Goal: Transaction & Acquisition: Purchase product/service

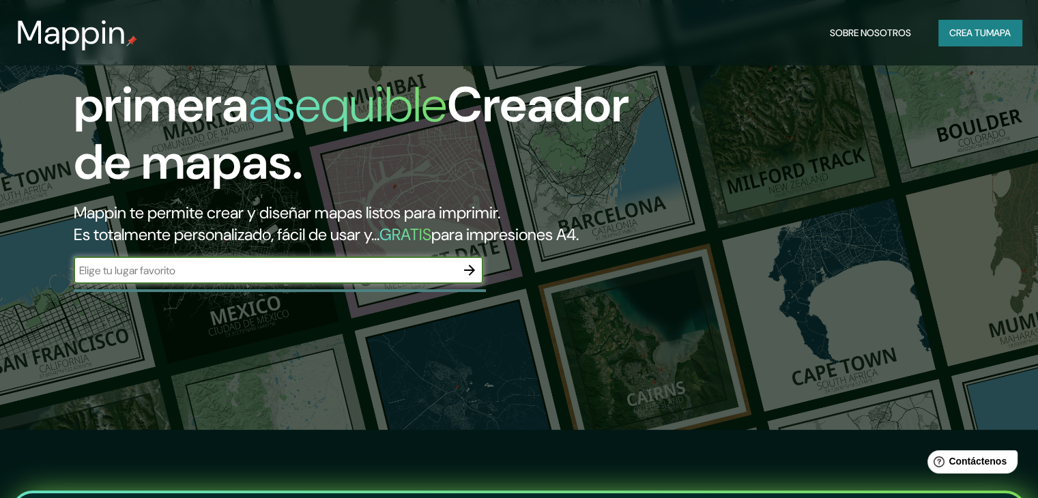
click at [351, 278] on input "text" at bounding box center [265, 271] width 382 height 16
type input "s"
type input "asuncion"
click at [486, 291] on div "La primera asequible Creador de mapas. Mappin te permite crear y diseñar mapas …" at bounding box center [333, 158] width 623 height 278
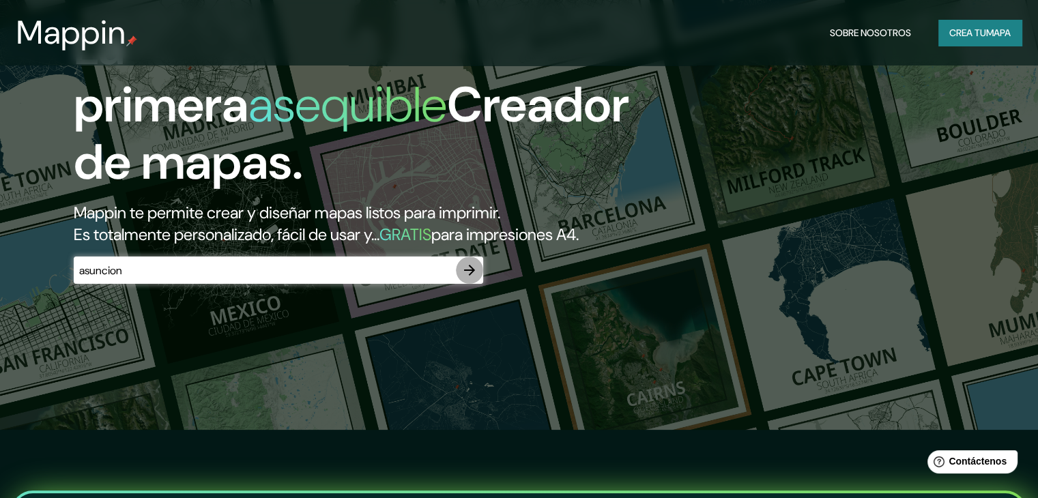
click at [474, 276] on icon "button" at bounding box center [469, 270] width 11 height 11
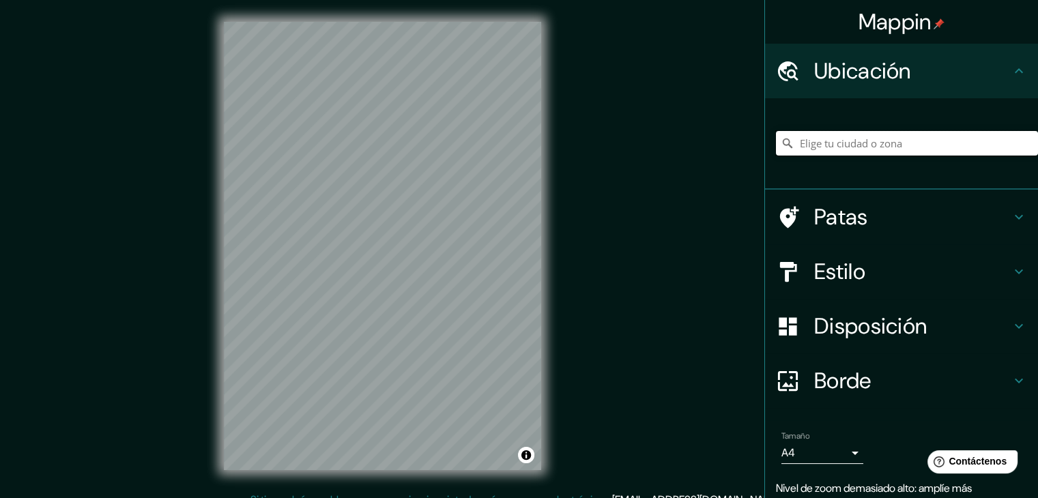
click at [832, 145] on input "Elige tu ciudad o zona" at bounding box center [907, 143] width 262 height 25
click at [835, 146] on input "[GEOGRAPHIC_DATA], [GEOGRAPHIC_DATA]" at bounding box center [907, 143] width 262 height 25
drag, startPoint x: 922, startPoint y: 140, endPoint x: 764, endPoint y: 143, distance: 157.7
click at [765, 143] on div "[GEOGRAPHIC_DATA], [GEOGRAPHIC_DATA]" at bounding box center [901, 143] width 273 height 91
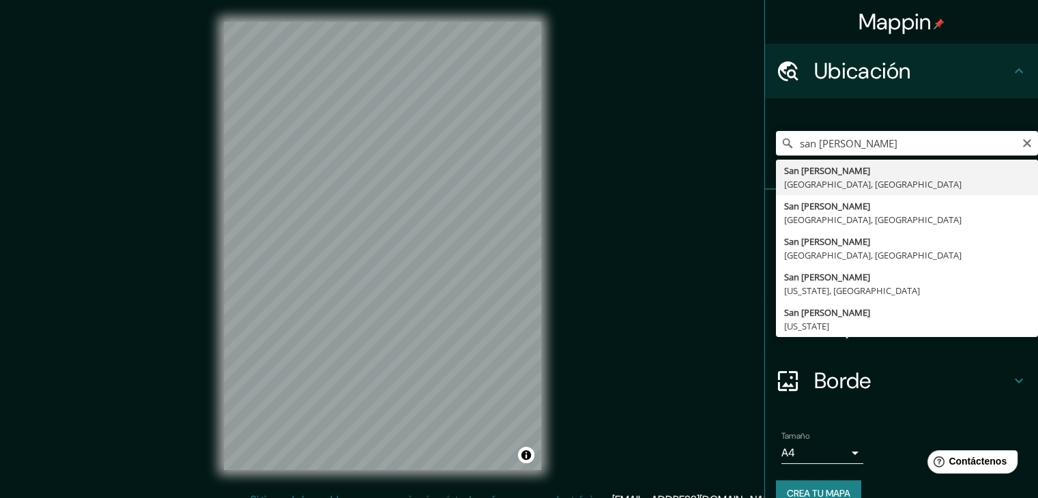
type input "[GEOGRAPHIC_DATA][PERSON_NAME], [GEOGRAPHIC_DATA], [GEOGRAPHIC_DATA]"
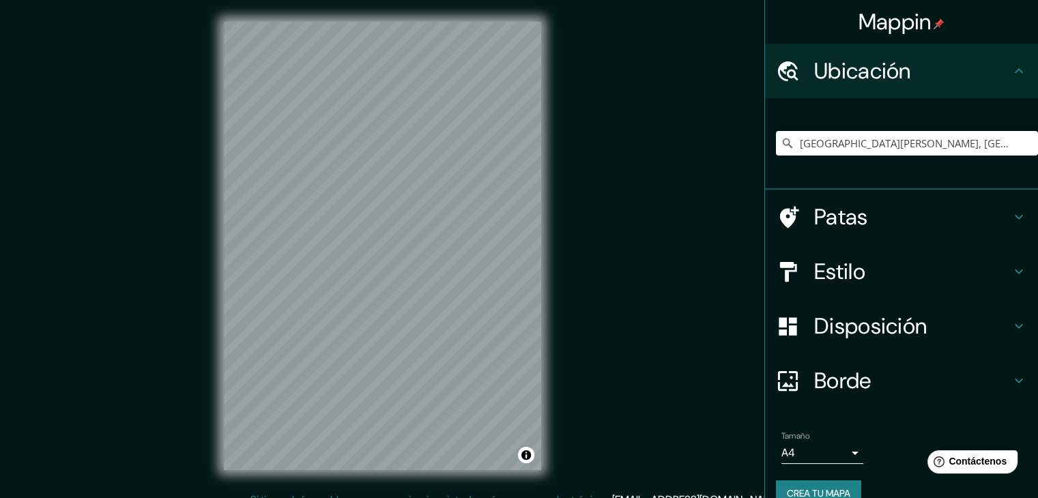
click at [776, 276] on icon at bounding box center [788, 272] width 24 height 24
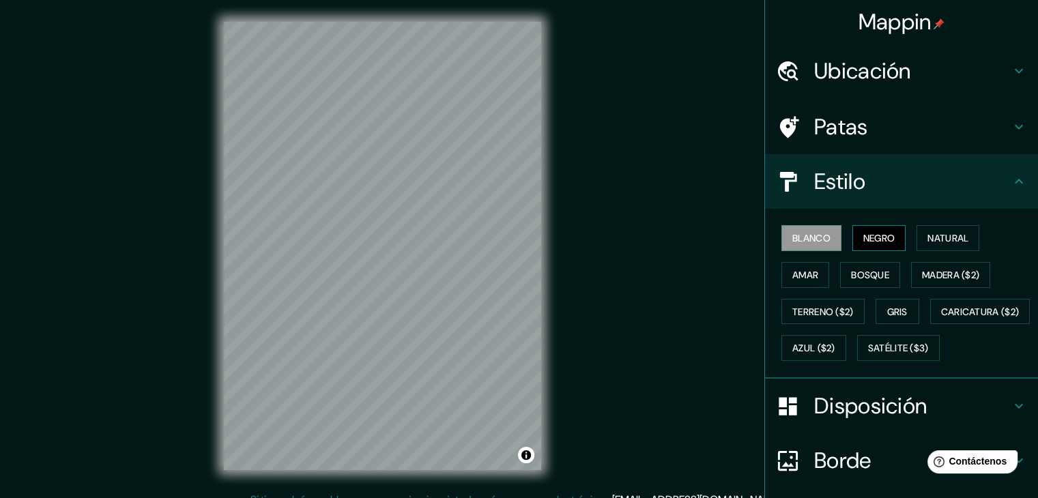
click at [863, 237] on font "Negro" at bounding box center [879, 238] width 32 height 12
click at [941, 235] on font "Natural" at bounding box center [948, 238] width 41 height 12
click at [886, 241] on font "Negro" at bounding box center [879, 238] width 32 height 12
click at [941, 272] on font "Madera ($2)" at bounding box center [950, 275] width 57 height 12
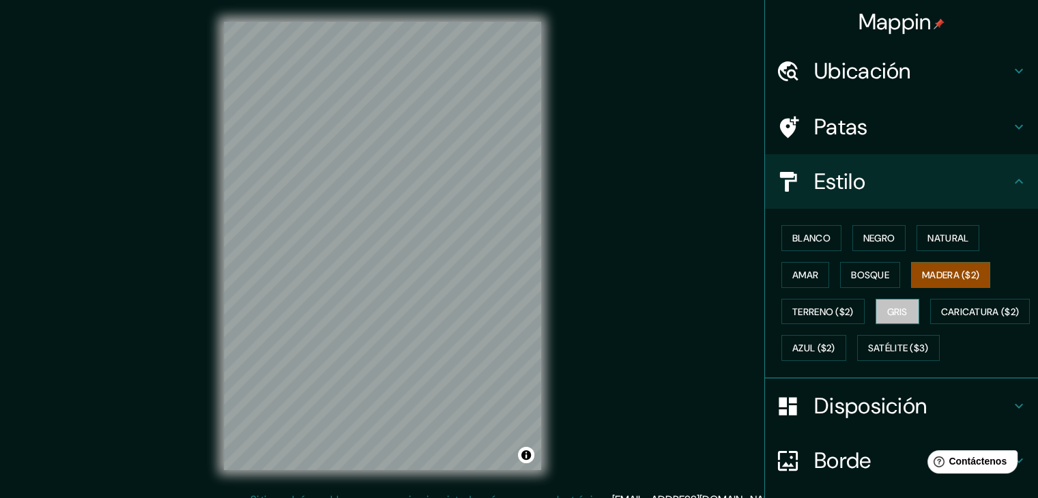
click at [891, 313] on font "Gris" at bounding box center [897, 312] width 20 height 12
click at [810, 241] on font "Blanco" at bounding box center [811, 238] width 38 height 12
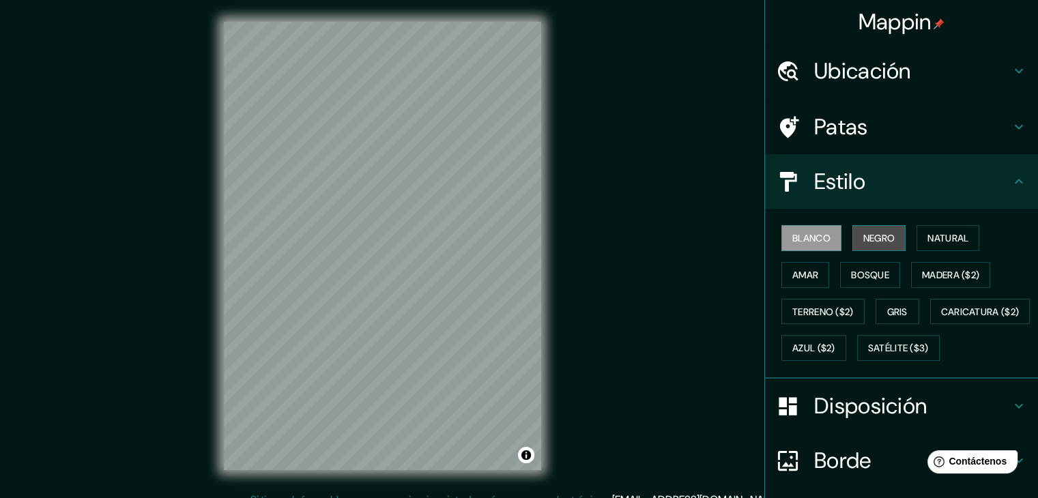
click at [881, 241] on font "Negro" at bounding box center [879, 238] width 32 height 12
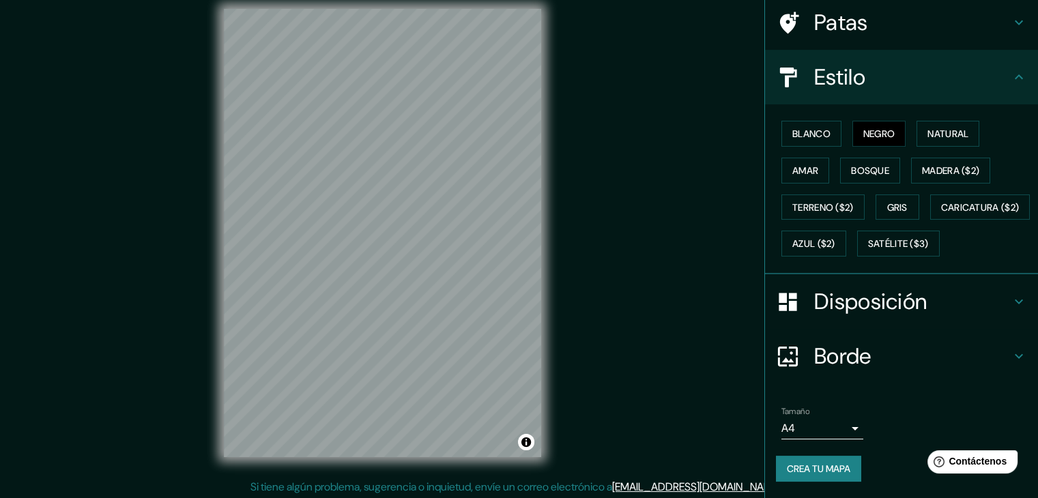
scroll to position [16, 0]
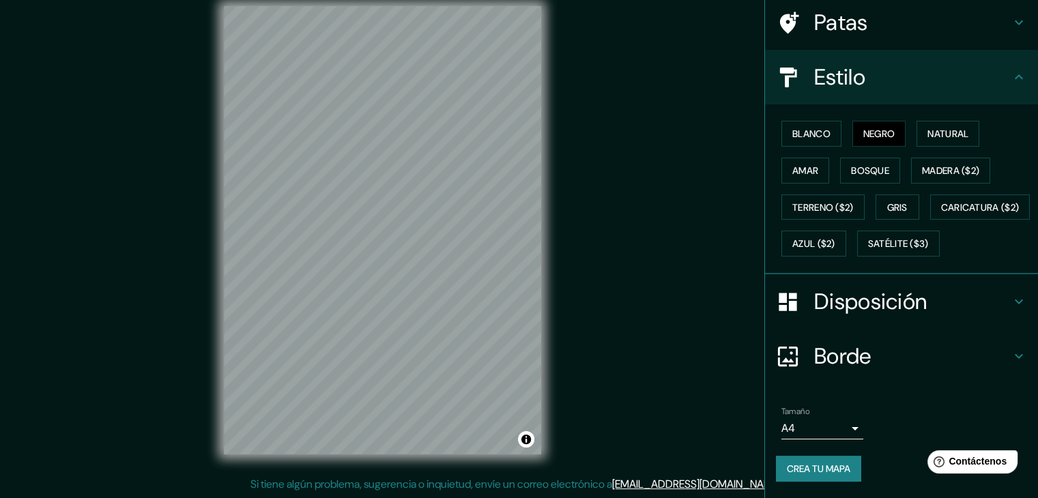
click at [896, 298] on font "Disposición" at bounding box center [870, 301] width 113 height 29
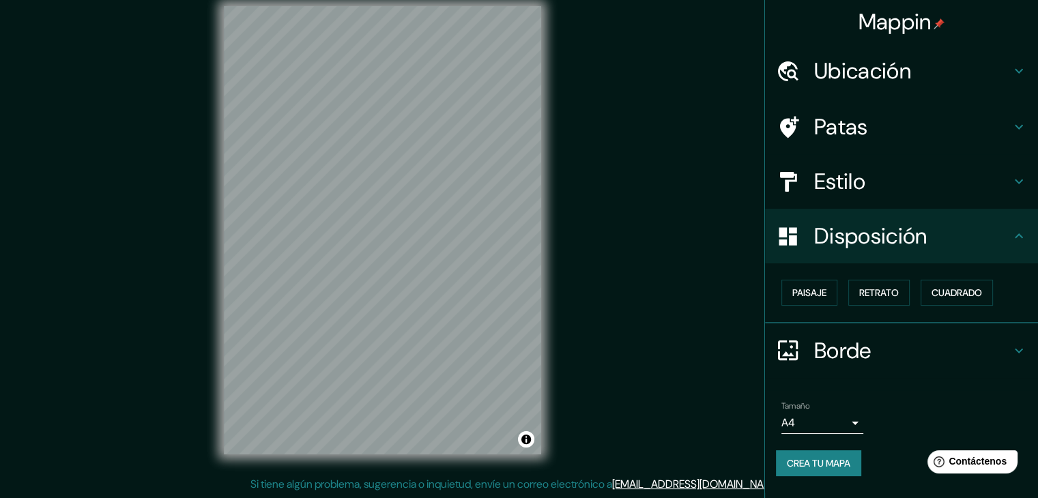
scroll to position [0, 0]
click at [813, 296] on font "Paisaje" at bounding box center [809, 293] width 34 height 12
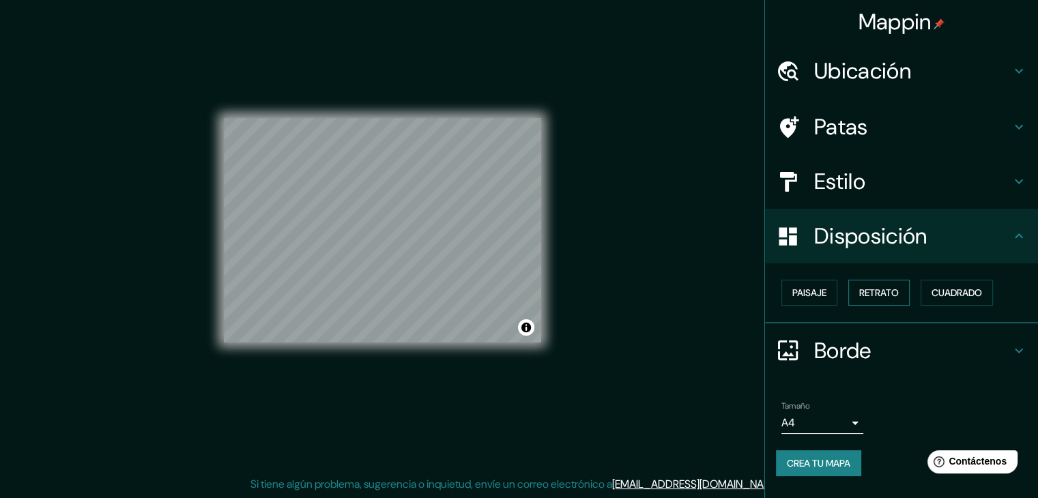
click at [876, 302] on button "Retrato" at bounding box center [878, 293] width 61 height 26
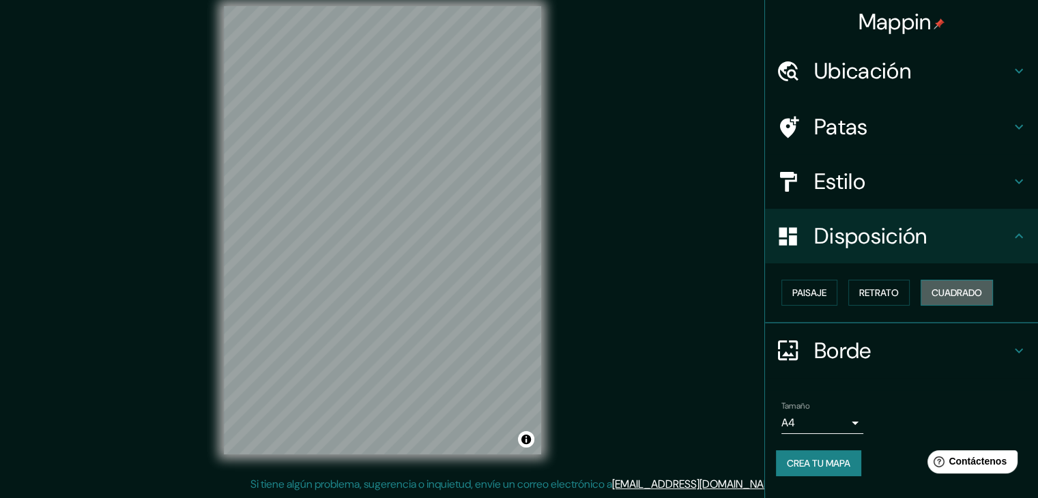
click at [975, 300] on font "Cuadrado" at bounding box center [957, 293] width 51 height 18
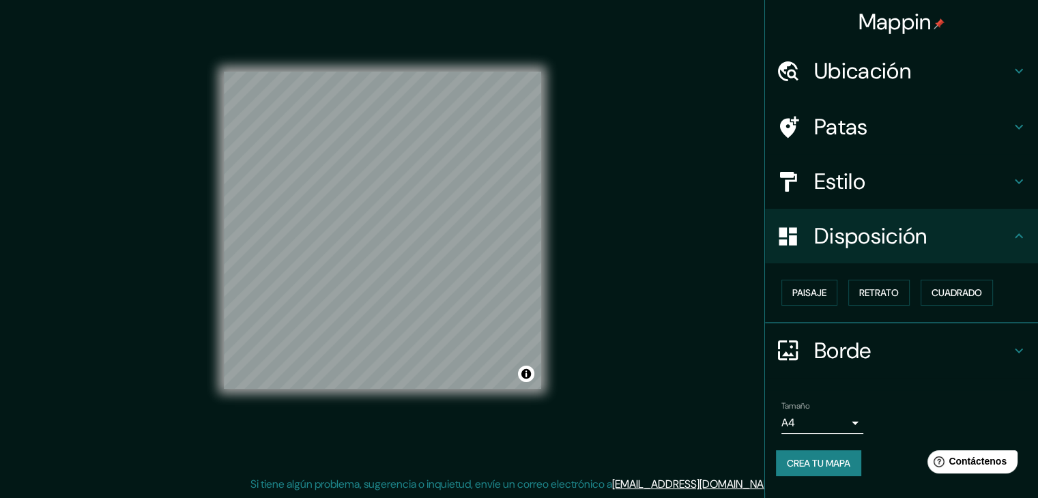
click at [812, 457] on font "Crea tu mapa" at bounding box center [818, 463] width 63 height 12
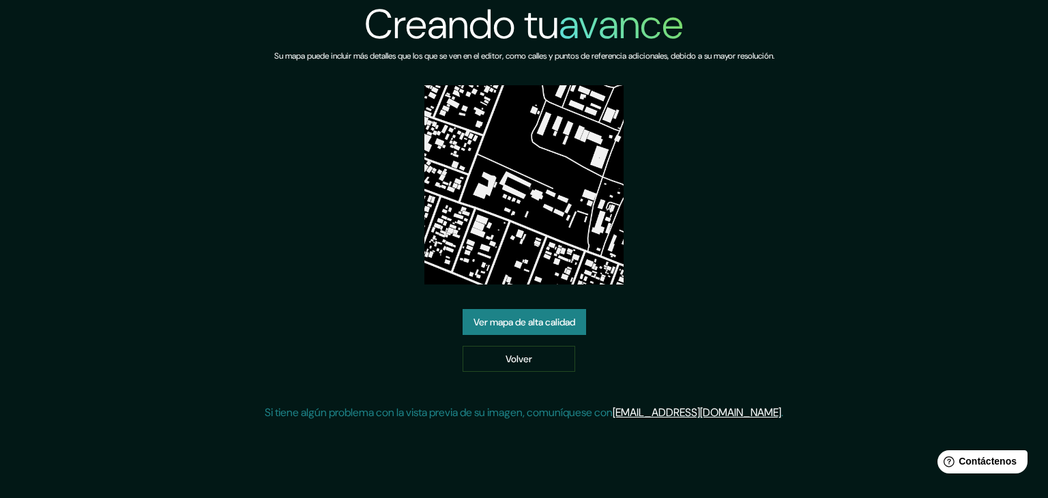
click at [526, 317] on font "Ver mapa de alta calidad" at bounding box center [525, 322] width 102 height 12
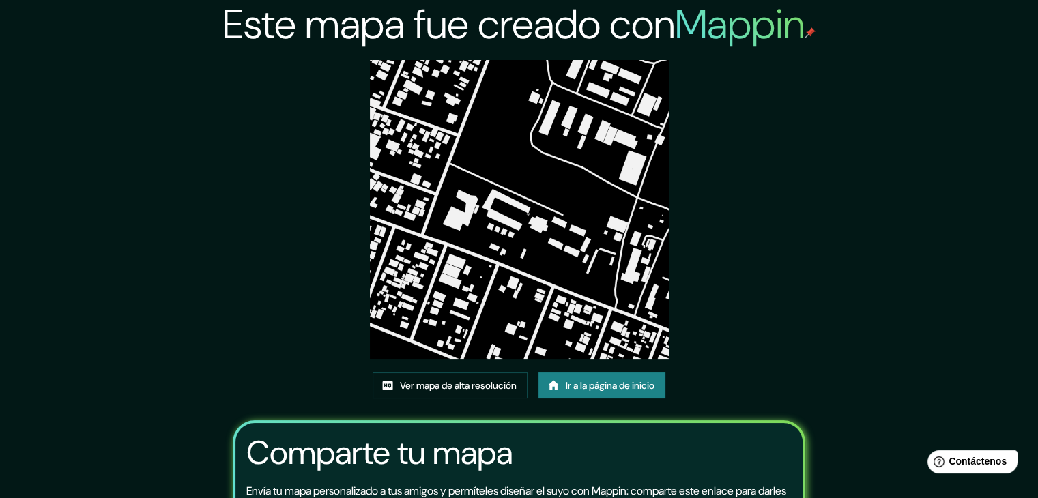
drag, startPoint x: 623, startPoint y: 238, endPoint x: 590, endPoint y: 219, distance: 37.9
click at [623, 238] on img at bounding box center [519, 209] width 299 height 299
click at [463, 384] on font "Ver mapa de alta resolución" at bounding box center [458, 386] width 117 height 12
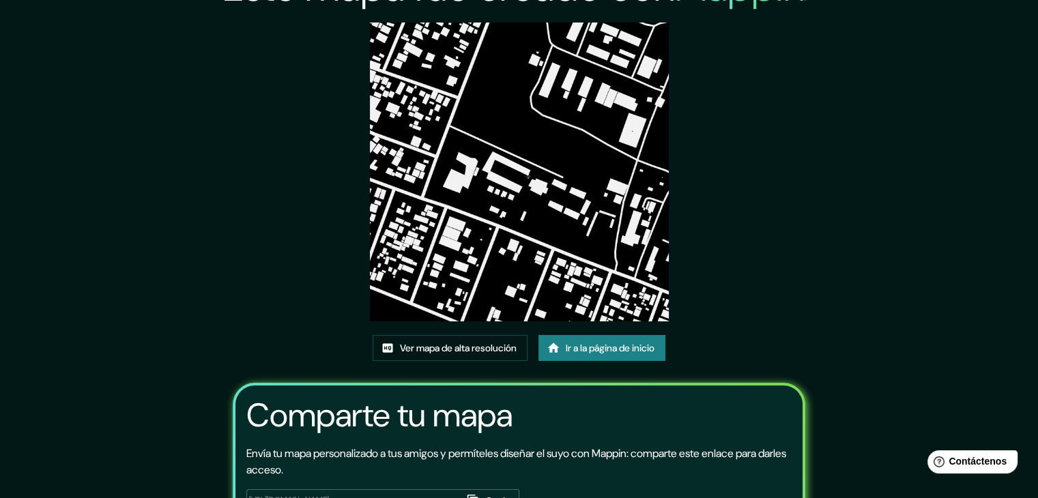
scroll to position [143, 0]
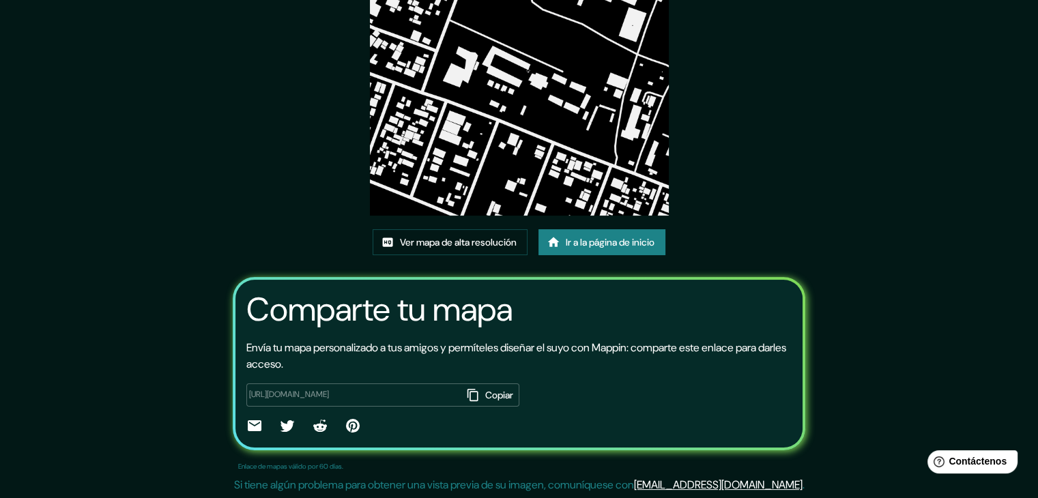
click at [611, 247] on font "Ir a la página de inicio" at bounding box center [610, 242] width 89 height 12
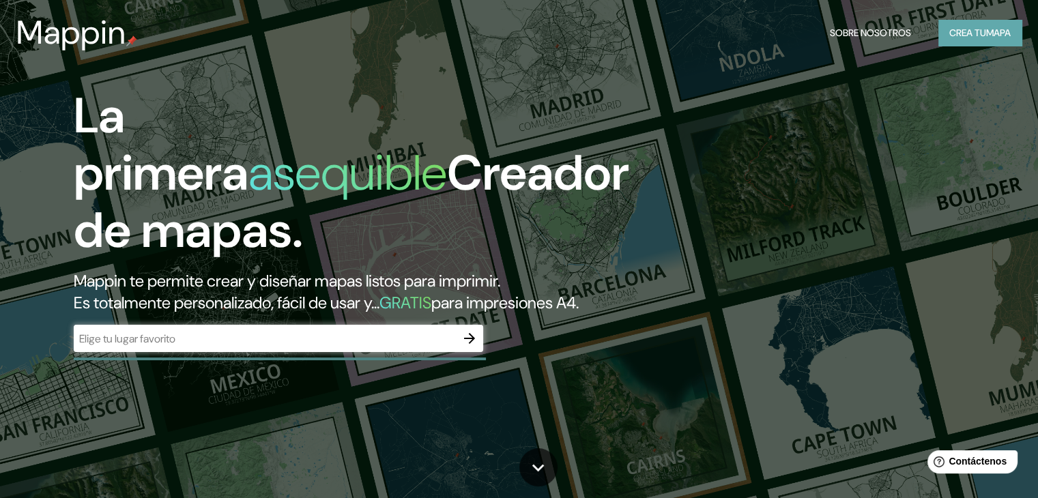
click at [962, 42] on button "Crea tu mapa" at bounding box center [980, 33] width 83 height 26
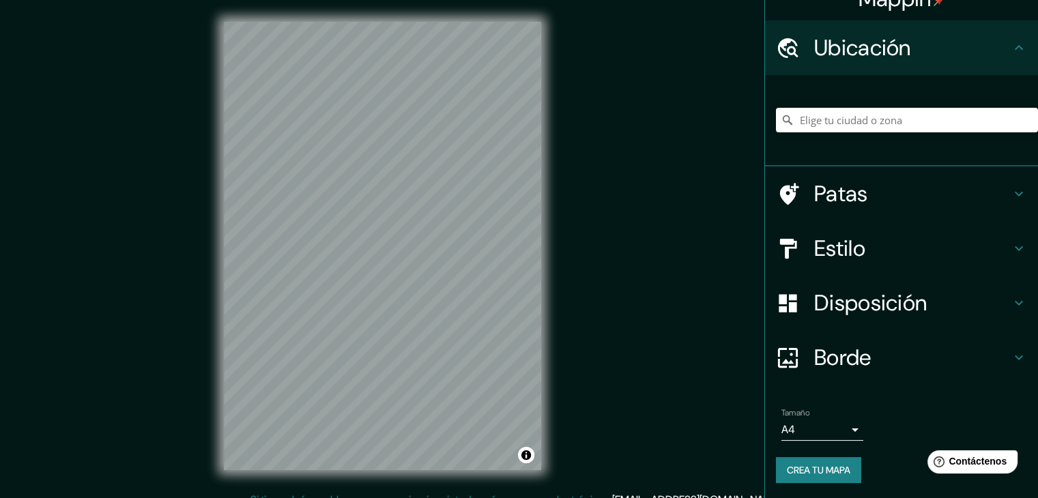
scroll to position [24, 0]
click at [878, 254] on h4 "Estilo" at bounding box center [912, 247] width 197 height 27
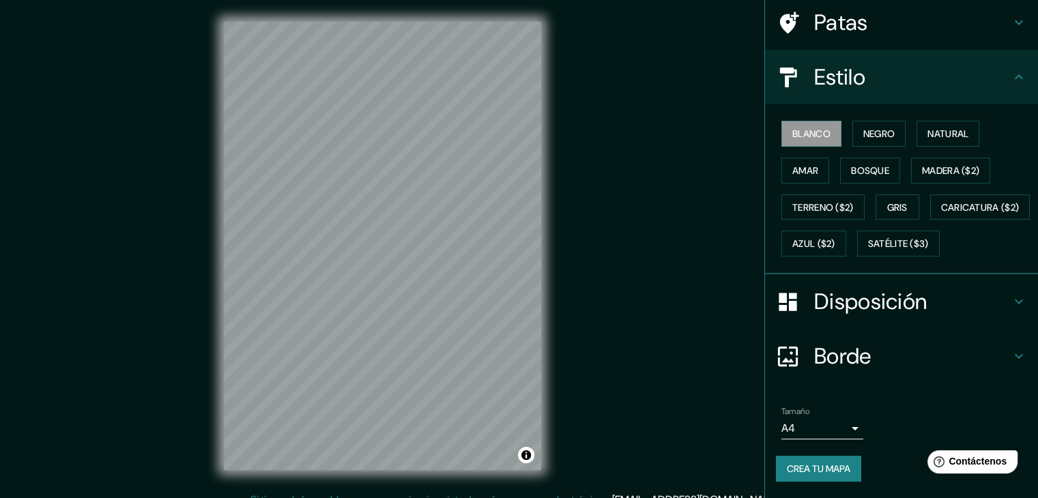
scroll to position [138, 0]
click at [868, 242] on font "Satélite ($3)" at bounding box center [898, 244] width 61 height 12
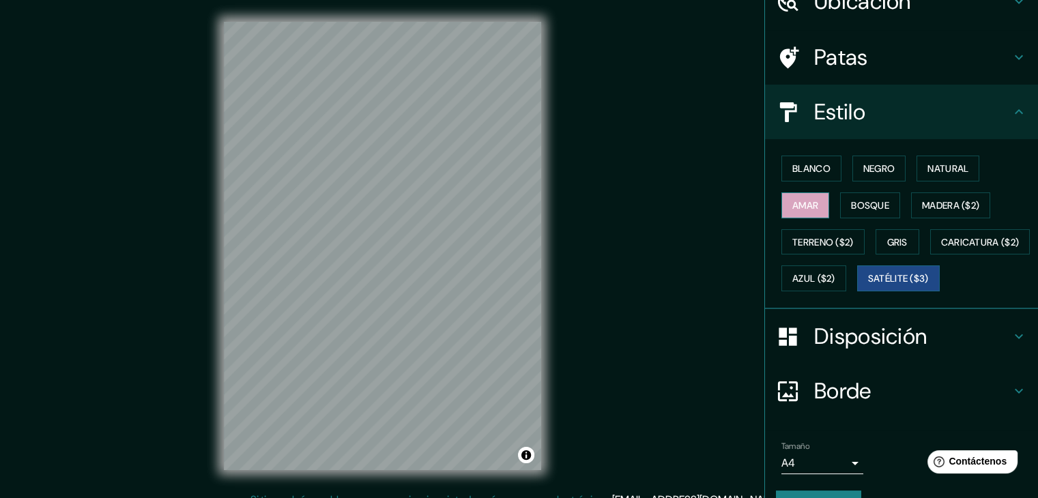
click at [812, 207] on button "Amar" at bounding box center [806, 205] width 48 height 26
click at [810, 172] on font "Blanco" at bounding box center [811, 168] width 38 height 12
